Goal: Transaction & Acquisition: Purchase product/service

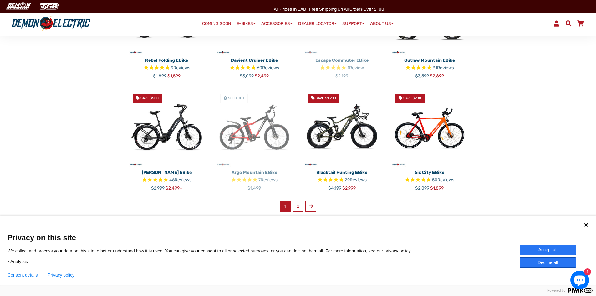
scroll to position [344, 0]
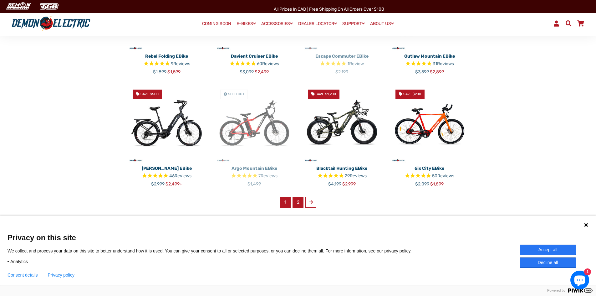
click at [297, 202] on link "2" at bounding box center [297, 201] width 11 height 11
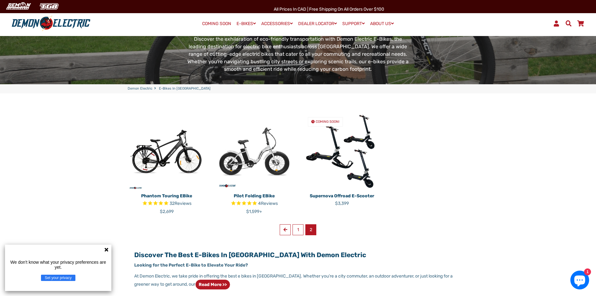
scroll to position [94, 0]
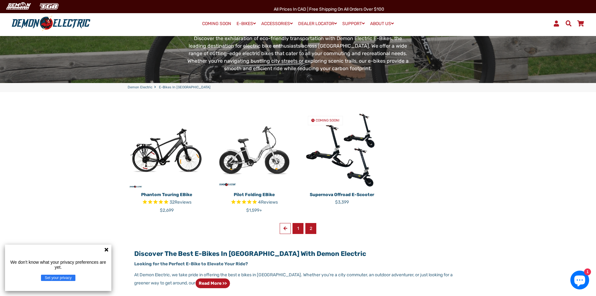
click at [296, 228] on link "1" at bounding box center [297, 228] width 11 height 11
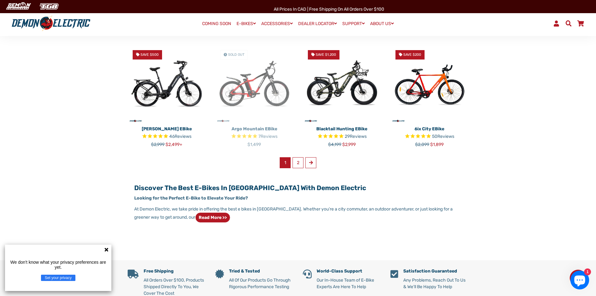
scroll to position [407, 0]
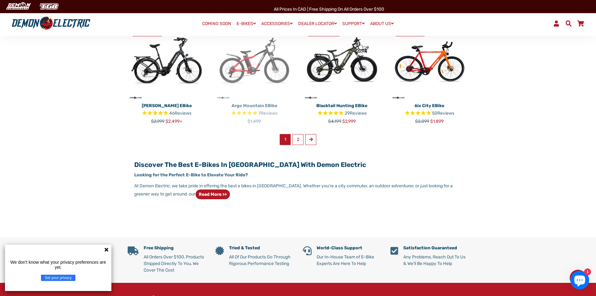
click at [417, 75] on img at bounding box center [429, 61] width 78 height 78
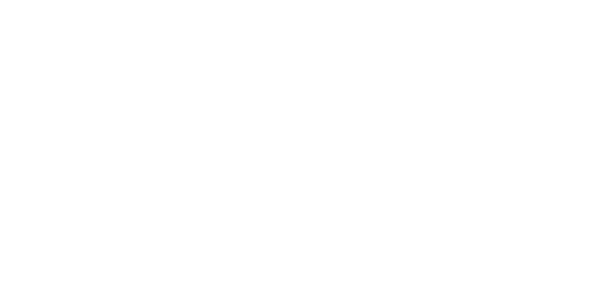
select select "******"
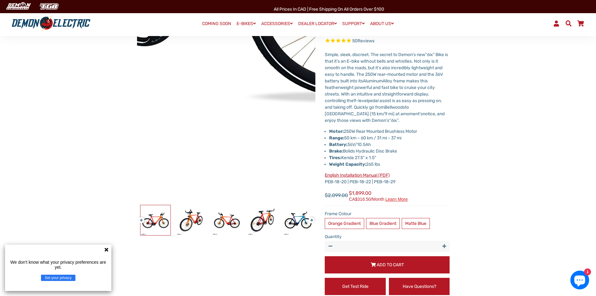
scroll to position [93, 0]
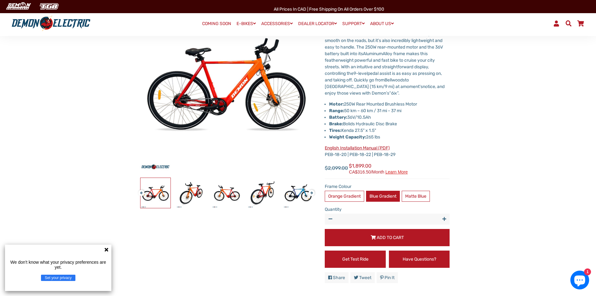
click at [382, 200] on label "Blue Gradient" at bounding box center [383, 195] width 34 height 11
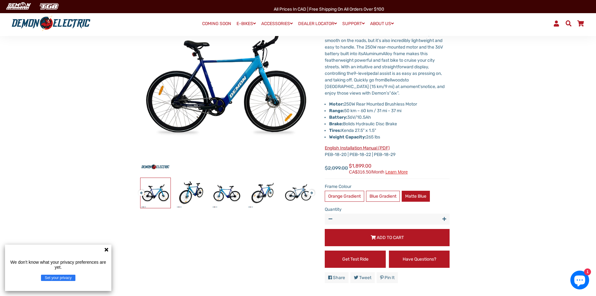
click at [410, 198] on label "Matte Blue" at bounding box center [416, 195] width 28 height 11
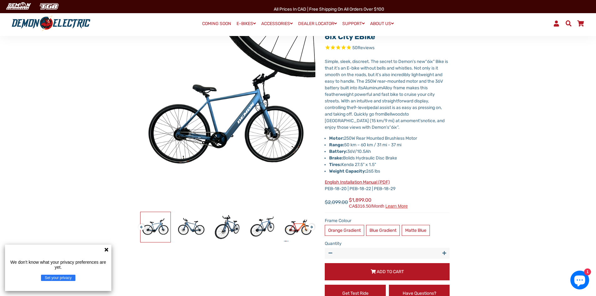
scroll to position [63, 0]
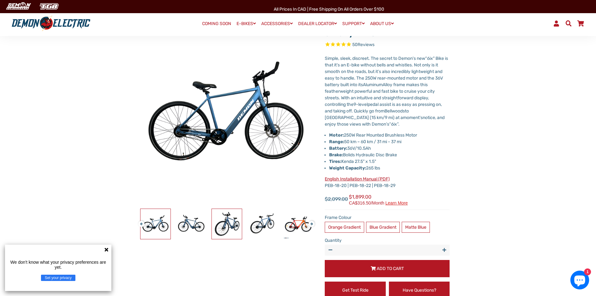
click at [235, 225] on img at bounding box center [227, 224] width 30 height 30
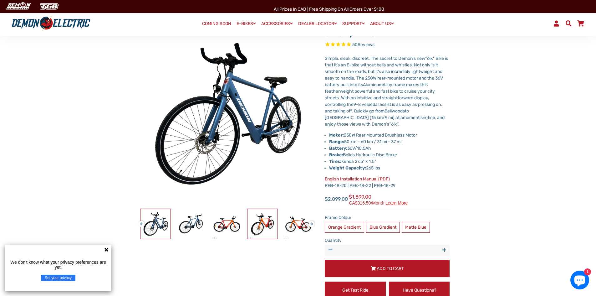
click at [260, 224] on img at bounding box center [262, 224] width 30 height 30
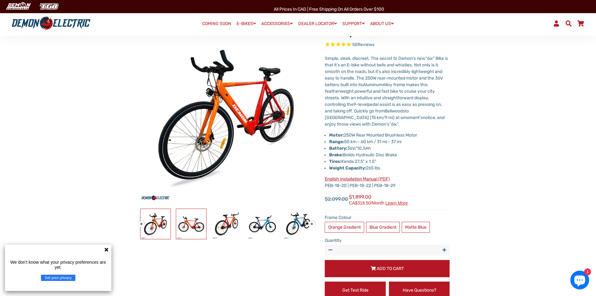
click at [190, 227] on img at bounding box center [191, 224] width 30 height 30
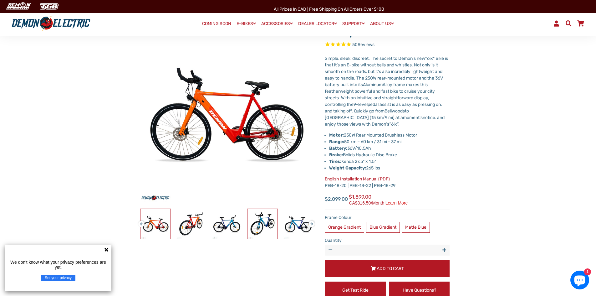
click at [259, 228] on img at bounding box center [262, 224] width 30 height 30
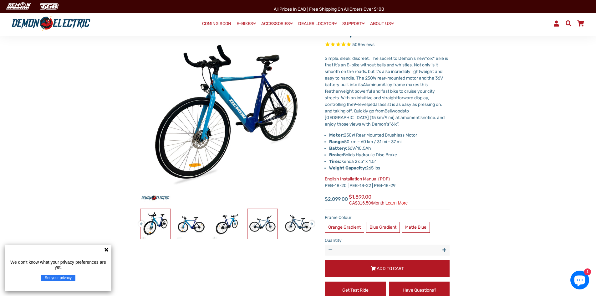
click at [256, 227] on img at bounding box center [262, 224] width 30 height 30
